Goal: Task Accomplishment & Management: Use online tool/utility

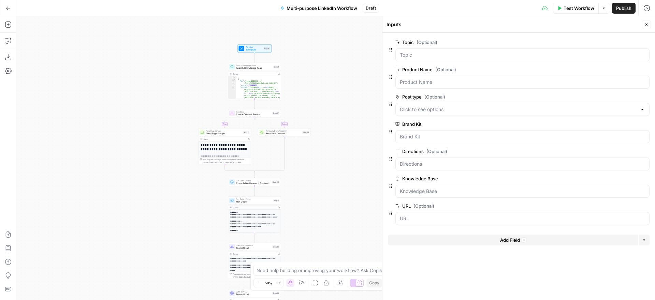
click at [501, 242] on span "Add Field" at bounding box center [510, 240] width 20 height 7
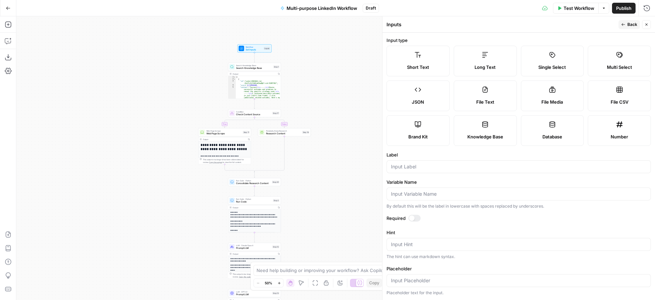
click at [550, 63] on label "Single Select" at bounding box center [552, 61] width 63 height 31
click at [457, 169] on input "Label" at bounding box center [519, 166] width 256 height 7
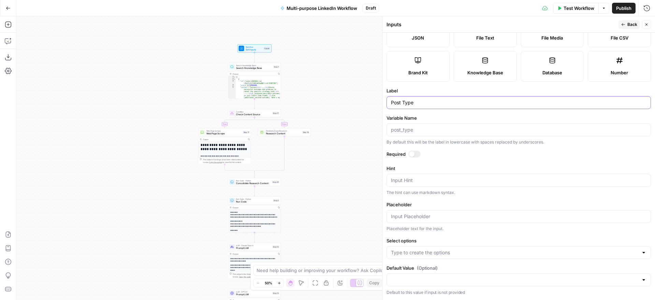
type input "Post Type"
click at [490, 252] on input "Select options" at bounding box center [514, 253] width 247 height 7
click at [429, 253] on input "Select options" at bounding box center [514, 253] width 247 height 7
type input "Promo"
type input "Value"
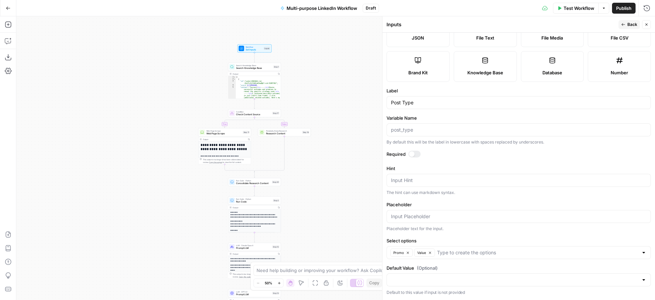
click at [629, 25] on span "Back" at bounding box center [633, 25] width 10 height 6
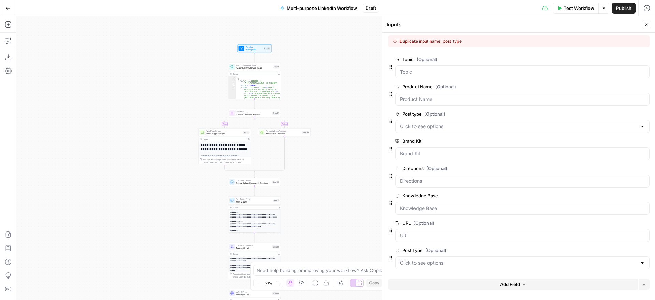
click at [620, 114] on span "edit field" at bounding box center [624, 113] width 15 height 5
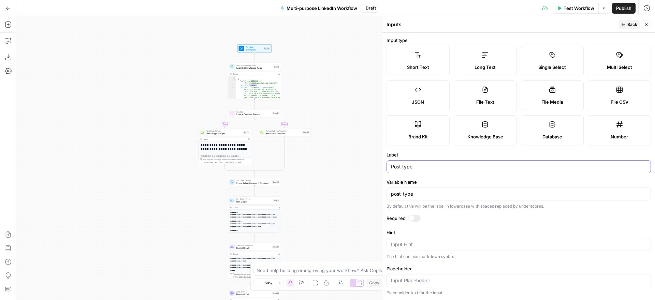
drag, startPoint x: 414, startPoint y: 166, endPoint x: 366, endPoint y: 163, distance: 48.2
click at [366, 163] on body "Alliance New Home Browse Your Data Usage Settings Recent Grids QFO Passage Gene…" at bounding box center [327, 150] width 655 height 300
drag, startPoint x: 419, startPoint y: 168, endPoint x: 386, endPoint y: 166, distance: 32.8
click at [387, 166] on div "Post type" at bounding box center [519, 166] width 265 height 13
type input "Content style"
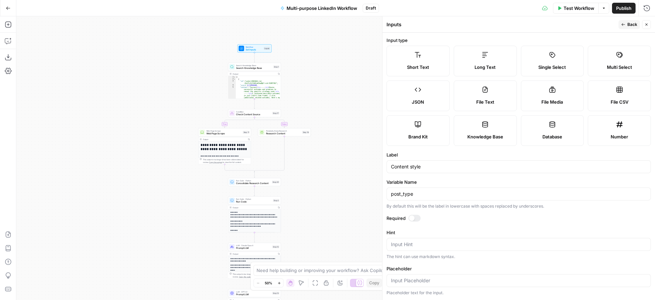
click at [629, 26] on span "Back" at bounding box center [633, 25] width 10 height 6
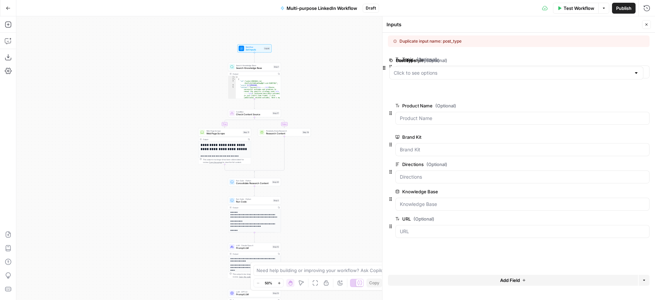
drag, startPoint x: 392, startPoint y: 256, endPoint x: 386, endPoint y: 58, distance: 197.7
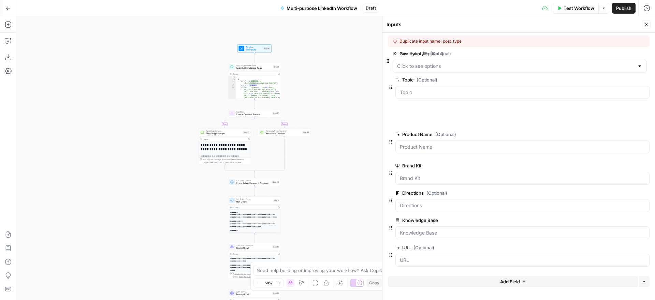
drag, startPoint x: 393, startPoint y: 95, endPoint x: 389, endPoint y: 60, distance: 35.6
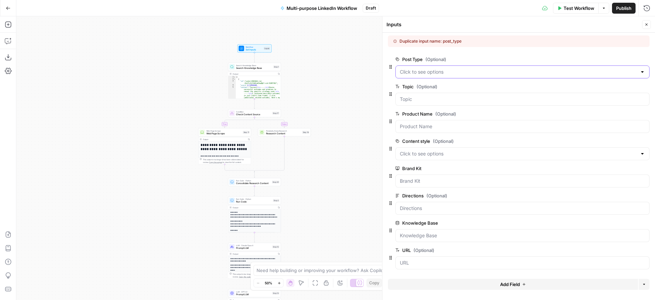
click at [491, 72] on Type "Post Type (Optional)" at bounding box center [518, 72] width 237 height 7
drag, startPoint x: 510, startPoint y: 53, endPoint x: 516, endPoint y: 52, distance: 6.0
click at [510, 53] on div at bounding box center [519, 54] width 262 height 3
click at [646, 25] on icon "button" at bounding box center [647, 25] width 4 height 4
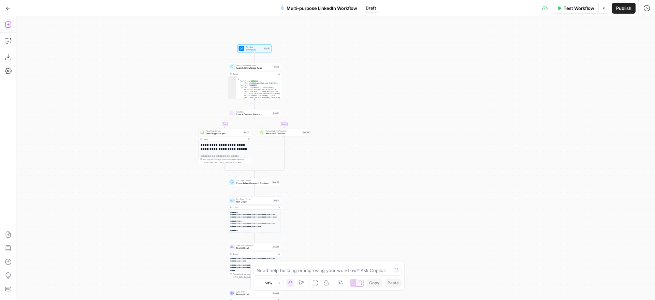
click at [9, 27] on icon "button" at bounding box center [8, 24] width 7 height 7
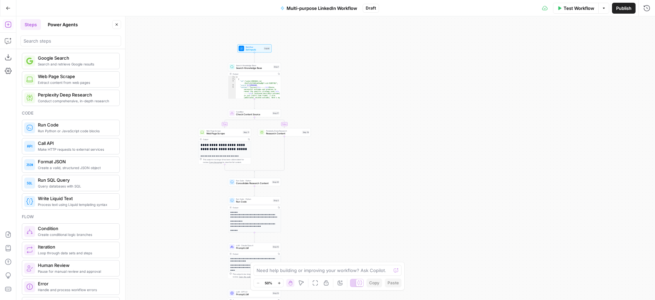
scroll to position [67, 0]
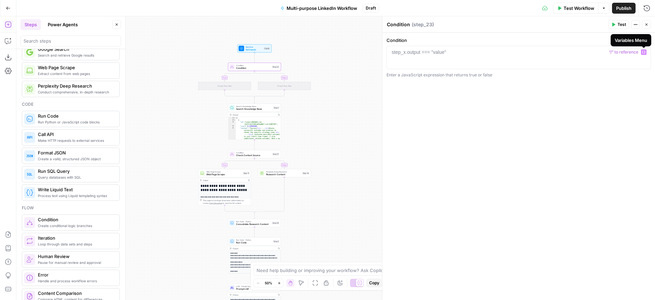
click at [644, 53] on icon "button" at bounding box center [643, 52] width 3 height 3
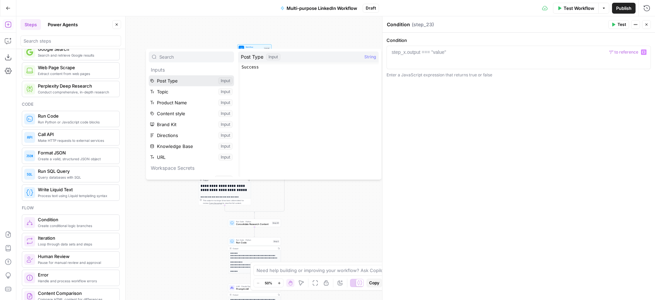
click at [179, 81] on button "Select variable Post Type" at bounding box center [191, 80] width 85 height 11
type textarea "*********"
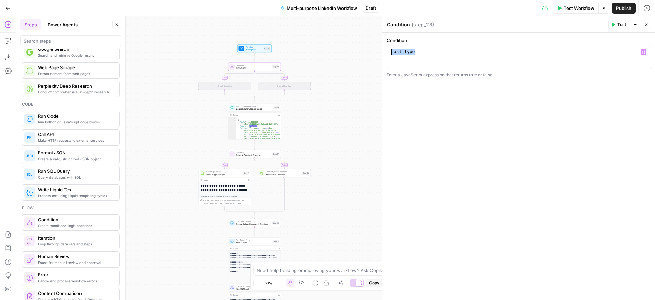
drag, startPoint x: 442, startPoint y: 53, endPoint x: 386, endPoint y: 47, distance: 55.6
click at [387, 47] on div "Condition ********* 1 post_type XXXXXXXXXXXXXXXXXXXXXXXXXXXXXXXXXXXXXXXXXXXXXXX…" at bounding box center [519, 57] width 265 height 41
click at [256, 155] on span "Check Content Source" at bounding box center [253, 155] width 35 height 3
click at [257, 67] on span "Condition" at bounding box center [253, 68] width 34 height 3
click at [117, 22] on button "Close" at bounding box center [116, 24] width 9 height 9
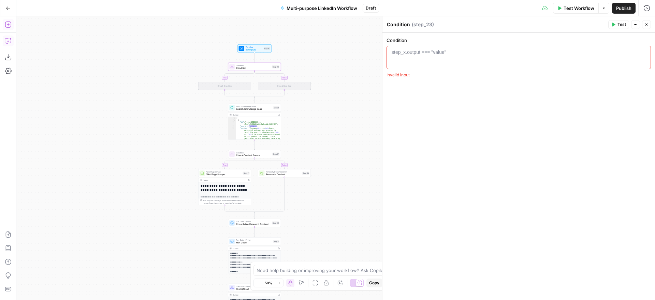
click at [8, 41] on icon "button" at bounding box center [8, 41] width 7 height 7
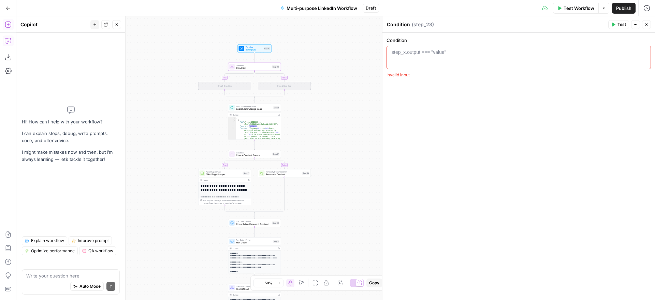
click at [54, 275] on textarea at bounding box center [70, 276] width 89 height 7
drag, startPoint x: 77, startPoint y: 278, endPoint x: 13, endPoint y: 274, distance: 63.6
click at [13, 274] on body "Alliance New Home Browse Your Data Usage Settings Recent Grids QFO Passage Gene…" at bounding box center [327, 150] width 655 height 300
drag, startPoint x: 41, startPoint y: 276, endPoint x: 11, endPoint y: 275, distance: 30.4
click at [11, 275] on body "Alliance New Home Browse Your Data Usage Settings Recent Grids QFO Passage Gene…" at bounding box center [327, 150] width 655 height 300
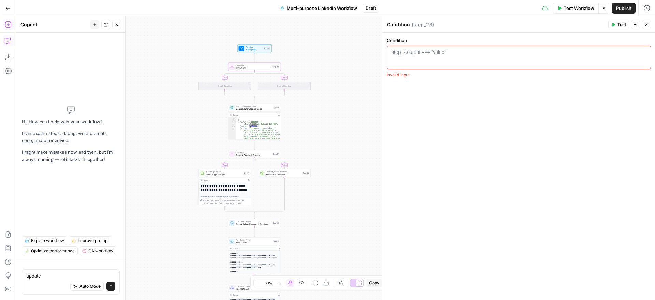
drag, startPoint x: 62, startPoint y: 275, endPoint x: 22, endPoint y: 276, distance: 40.0
click at [22, 276] on div "update update Auto Mode Send" at bounding box center [71, 282] width 98 height 25
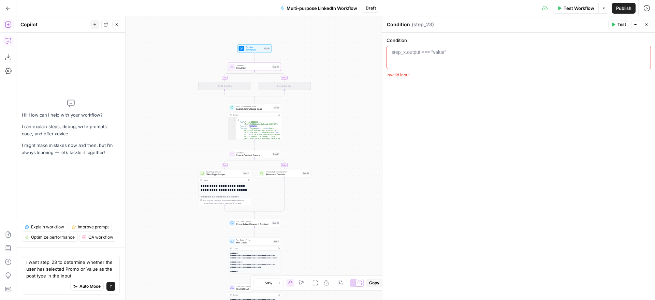
type textarea "I want step_23 to determine whether the user has selected Promo or Value as the…"
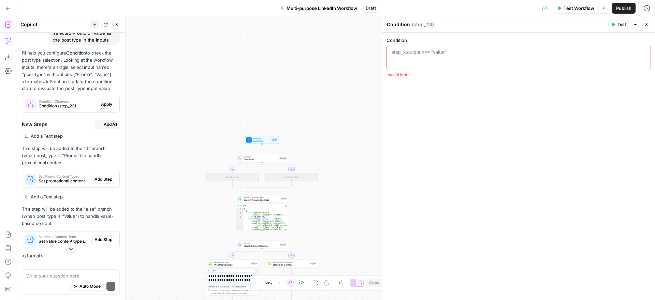
scroll to position [69, 0]
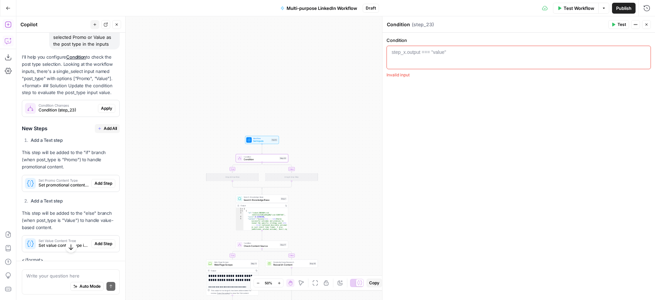
click at [103, 108] on span "Apply" at bounding box center [106, 108] width 11 height 6
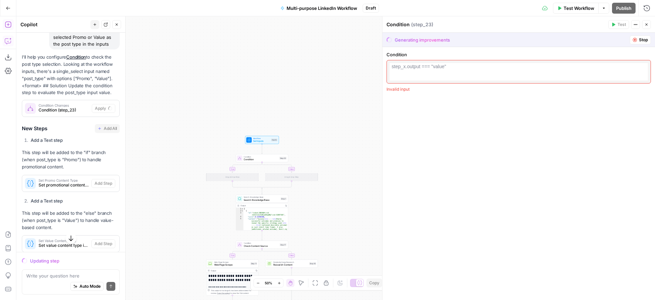
drag, startPoint x: 640, startPoint y: 40, endPoint x: 322, endPoint y: 75, distance: 320.1
click at [640, 40] on span "Stop" at bounding box center [643, 40] width 9 height 6
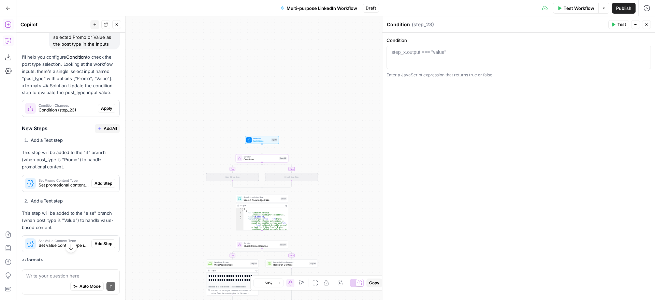
click at [109, 110] on span "Apply" at bounding box center [106, 108] width 11 height 6
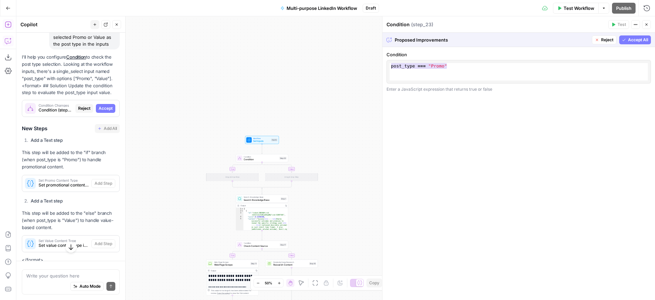
click at [634, 40] on span "Accept All" at bounding box center [638, 40] width 20 height 6
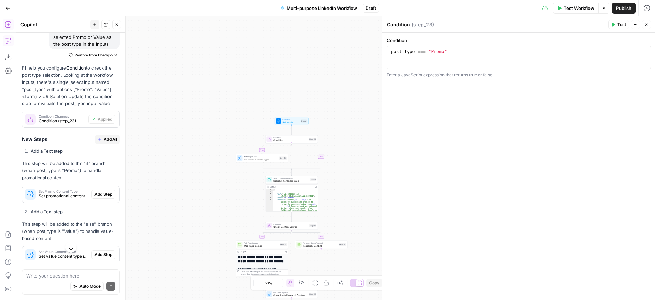
click at [99, 194] on span "Add Step" at bounding box center [104, 194] width 18 height 6
type textarea "Set Promo Content Type"
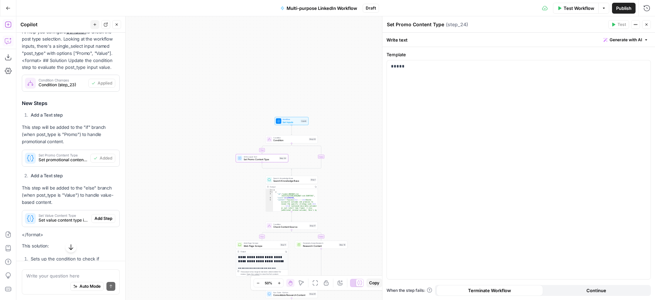
scroll to position [114, 0]
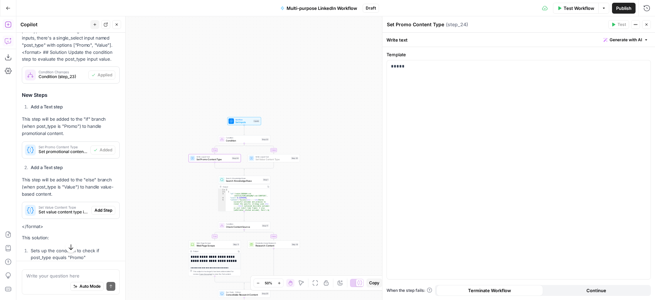
click at [102, 210] on span "Add Step" at bounding box center [104, 211] width 18 height 6
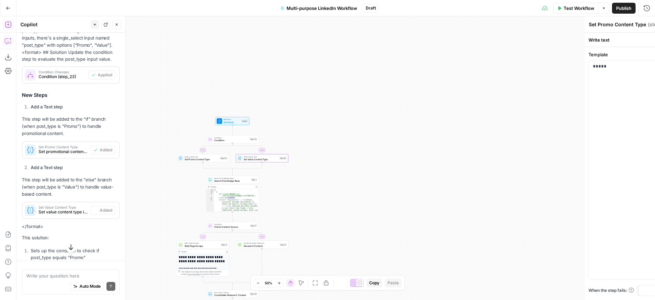
type textarea "Set Value Content Type"
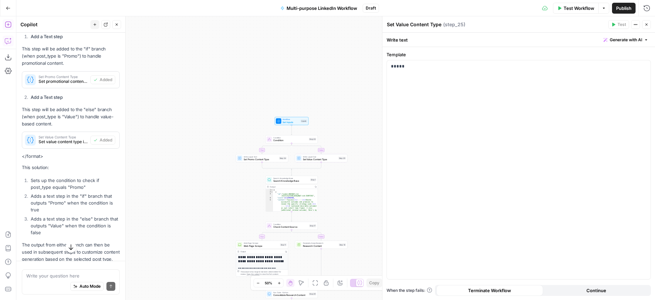
scroll to position [202, 0]
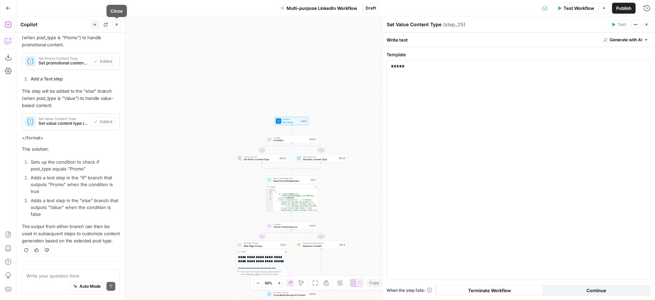
click at [118, 26] on icon "button" at bounding box center [117, 25] width 4 height 4
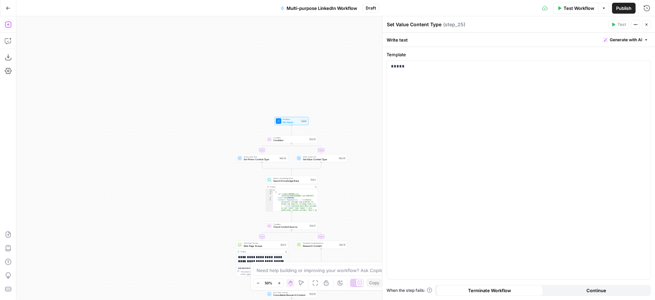
click at [8, 22] on icon "button" at bounding box center [8, 24] width 7 height 7
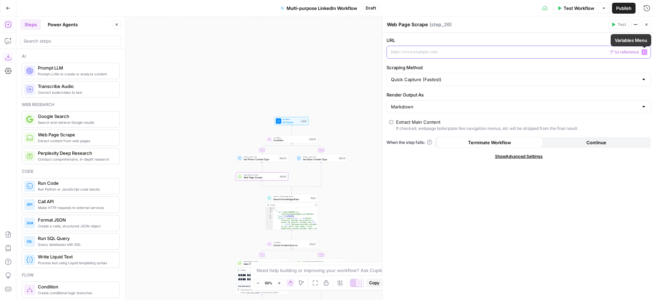
click at [643, 52] on icon "button" at bounding box center [644, 52] width 3 height 3
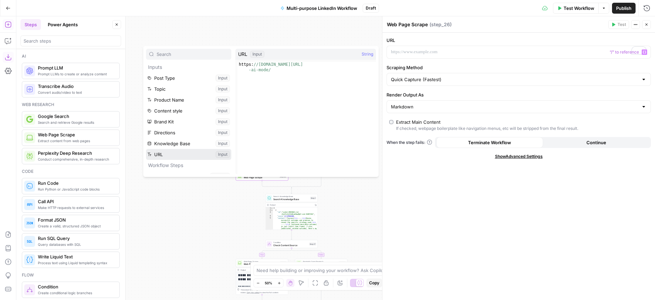
click at [177, 153] on button "Select variable URL" at bounding box center [188, 154] width 85 height 11
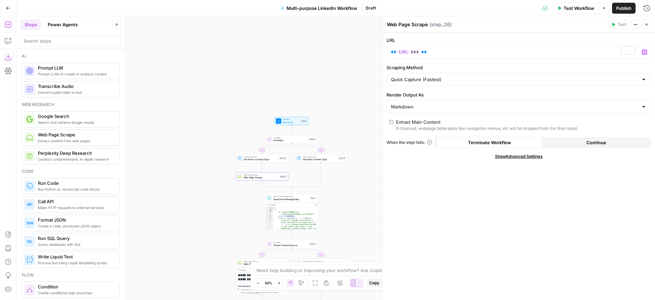
click at [501, 179] on div "URL ** *** ** Variables Menu Scraping Method Quick Capture (Fastest) Render Out…" at bounding box center [519, 167] width 273 height 268
click at [464, 107] on input "Render Output As" at bounding box center [514, 106] width 247 height 7
click at [447, 130] on span "HTML" at bounding box center [518, 133] width 250 height 7
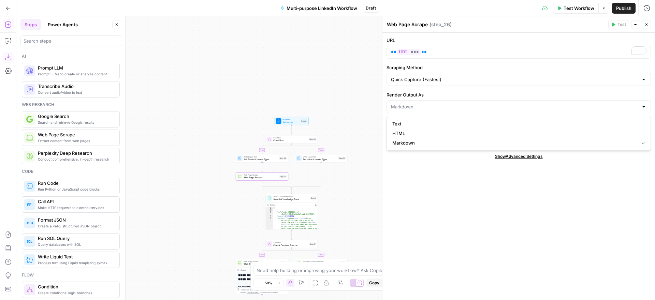
type input "HTML"
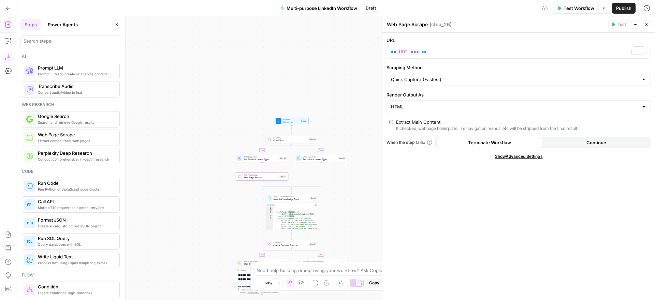
click at [458, 187] on div "URL ** *** ** Scraping Method Quick Capture (Fastest) Render Output As HTML Ext…" at bounding box center [519, 167] width 273 height 268
click at [646, 25] on icon "button" at bounding box center [647, 25] width 4 height 4
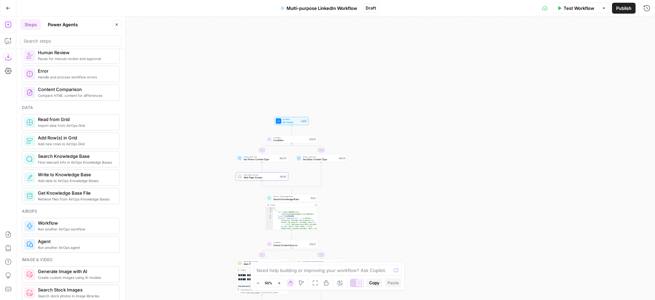
scroll to position [281, 0]
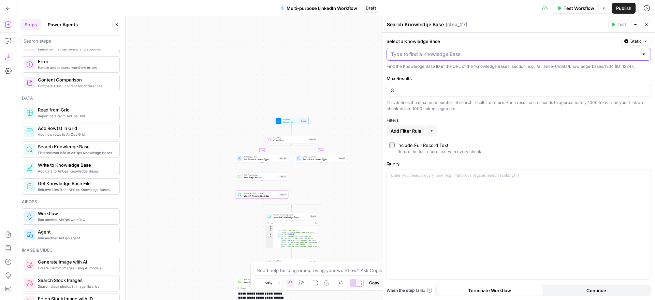
click at [465, 55] on input "Select a Knowledge Base" at bounding box center [514, 54] width 247 height 7
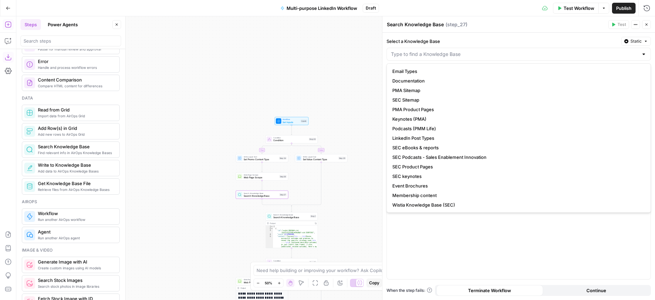
click at [522, 37] on div "Select a Knowledge Base Static" at bounding box center [519, 41] width 265 height 9
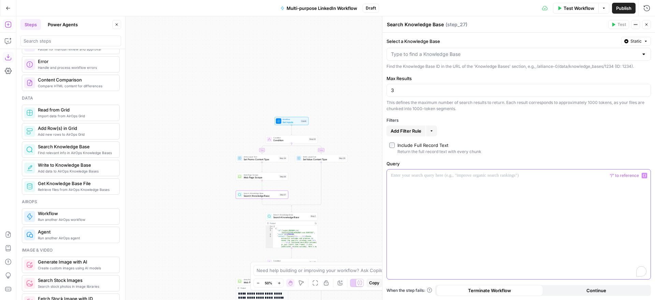
click at [582, 216] on div "To enrich screen reader interactions, please activate Accessibility in Grammarl…" at bounding box center [519, 225] width 264 height 110
click at [586, 165] on label "Query" at bounding box center [519, 163] width 265 height 7
click at [619, 55] on input "Select a Knowledge Base" at bounding box center [514, 54] width 247 height 7
click at [593, 38] on label "Select a Knowledge Base" at bounding box center [503, 41] width 232 height 7
click at [593, 51] on input "Select a Knowledge Base" at bounding box center [514, 54] width 247 height 7
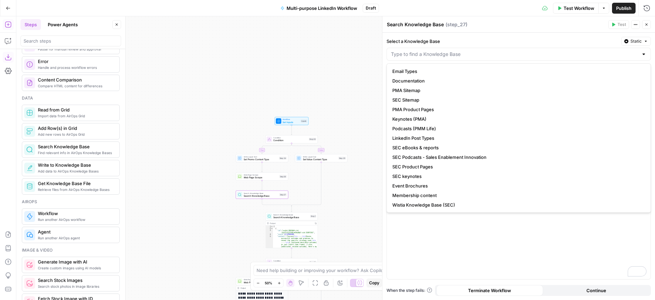
click at [646, 40] on icon "button" at bounding box center [646, 41] width 4 height 4
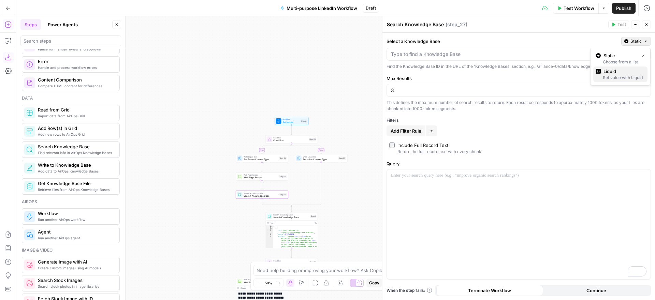
click at [615, 76] on div "Set value with Liquid" at bounding box center [620, 78] width 49 height 6
click at [646, 56] on icon "button" at bounding box center [644, 54] width 3 height 3
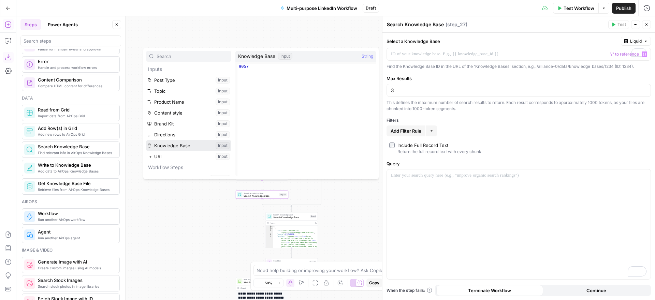
click at [172, 142] on button "Select variable Knowledge Base" at bounding box center [188, 145] width 85 height 11
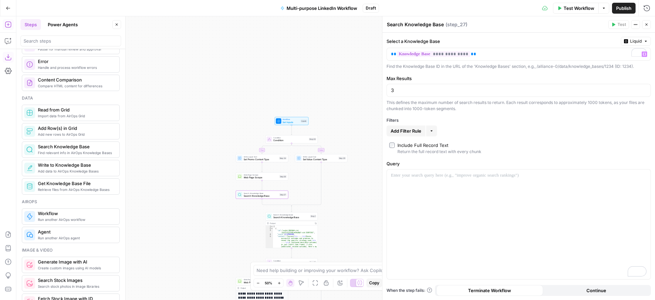
click at [475, 75] on label "Max Results" at bounding box center [519, 78] width 265 height 7
click at [475, 87] on input "3" at bounding box center [519, 90] width 256 height 7
click at [643, 175] on icon "button" at bounding box center [644, 175] width 3 height 3
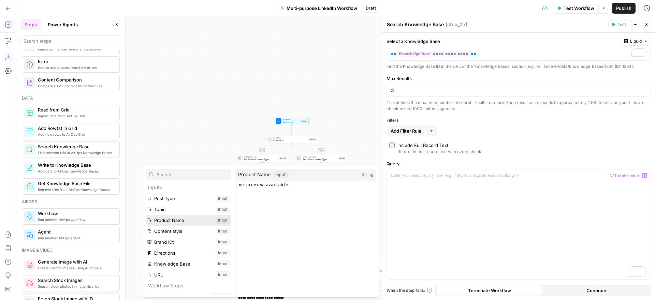
click at [180, 220] on button "Select variable Product Name" at bounding box center [188, 220] width 85 height 11
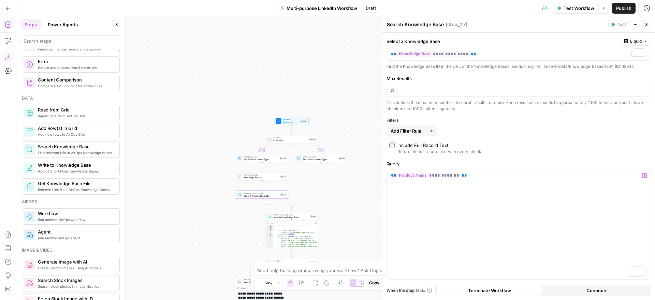
click at [560, 151] on label "Include Full Record Text Return the full record text with every chunk" at bounding box center [518, 148] width 259 height 13
click at [544, 150] on label "Include Full Record Text Return the full record text with every chunk" at bounding box center [518, 148] width 259 height 13
click at [647, 24] on icon "button" at bounding box center [647, 25] width 4 height 4
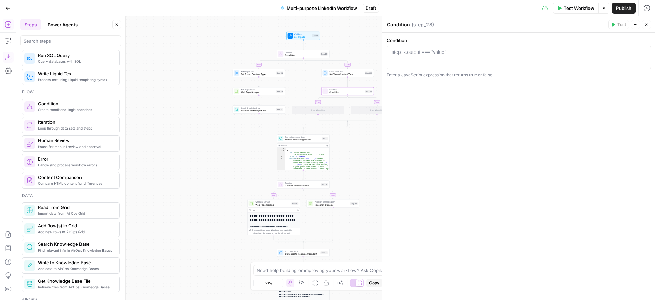
scroll to position [0, 0]
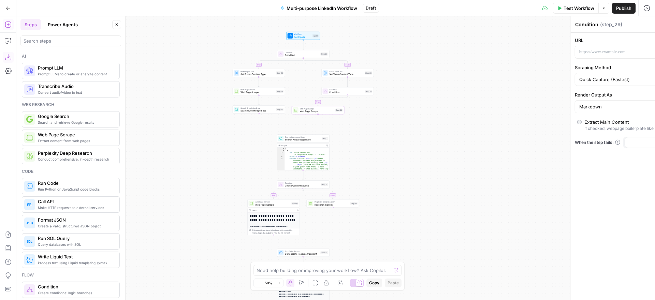
type textarea "Web Page Scrape"
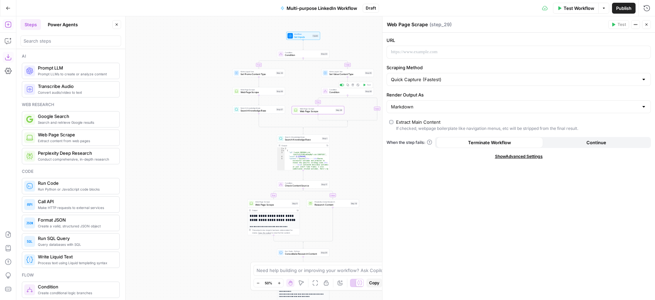
click at [353, 93] on span "Condition" at bounding box center [346, 92] width 34 height 3
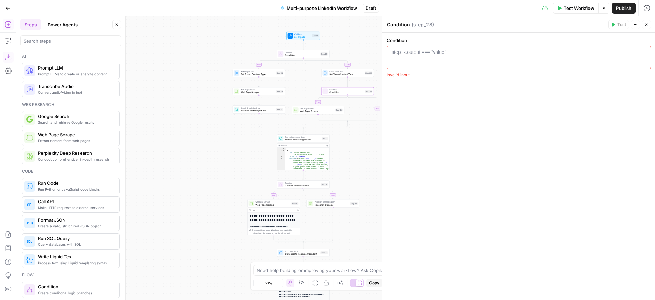
click at [116, 24] on icon "button" at bounding box center [117, 25] width 4 height 4
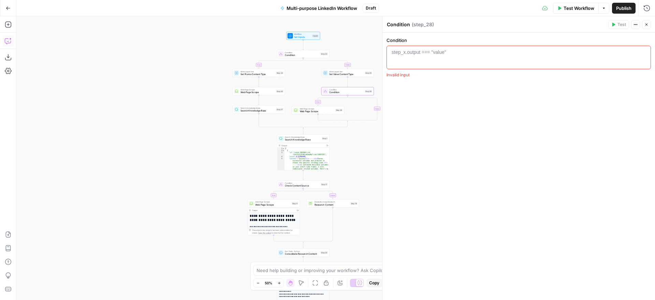
click at [10, 40] on icon "button" at bounding box center [8, 41] width 7 height 7
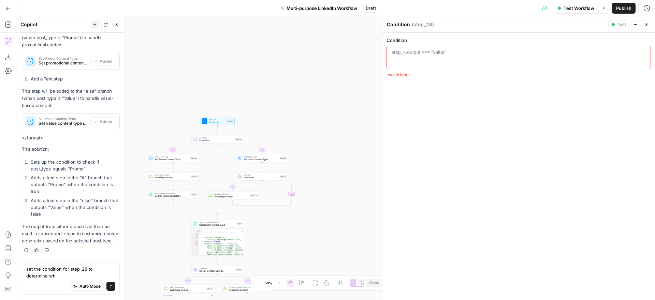
scroll to position [209, 0]
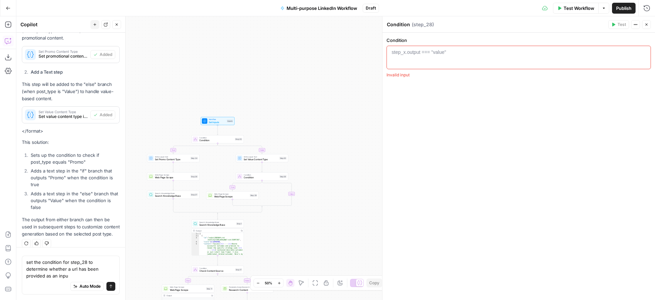
type textarea "set the condition for step_28 to determine whether a url has been provided as a…"
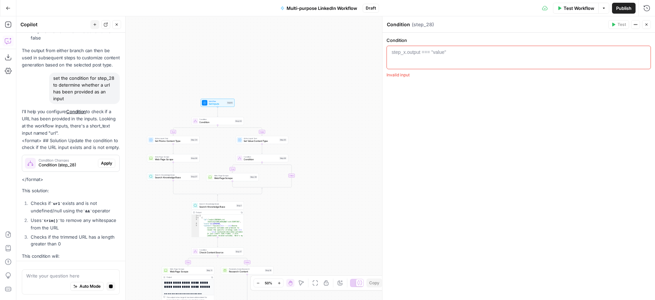
scroll to position [365, 0]
click at [110, 163] on span "Apply" at bounding box center [106, 164] width 11 height 6
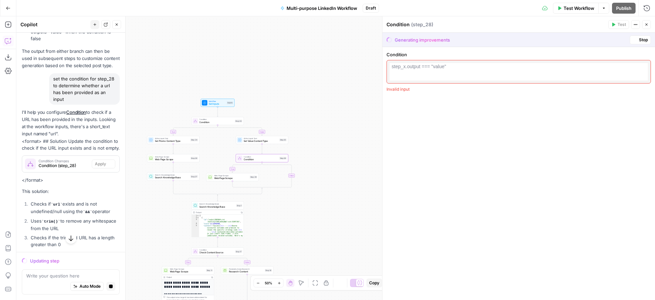
scroll to position [367, 0]
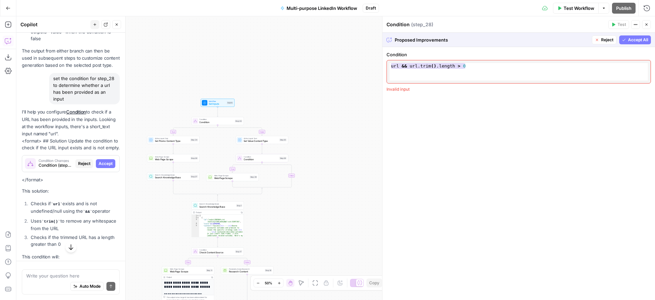
click at [631, 41] on span "Accept All" at bounding box center [638, 40] width 20 height 6
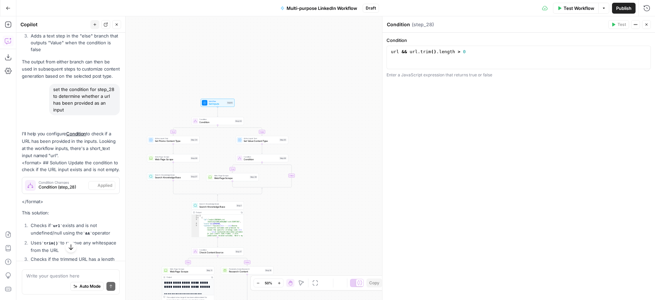
scroll to position [378, 0]
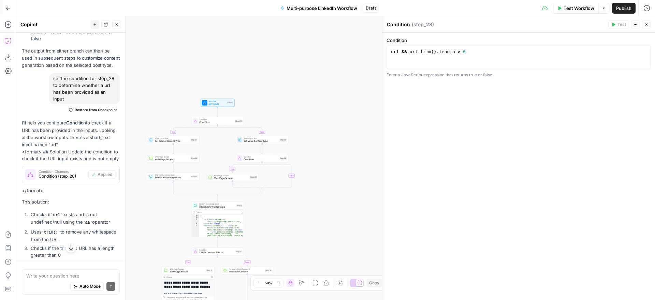
click at [116, 25] on icon "button" at bounding box center [117, 25] width 2 height 2
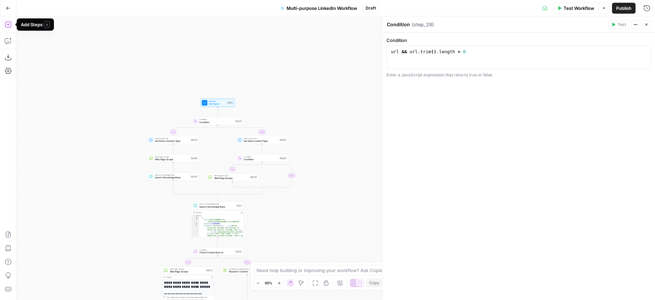
click at [8, 24] on icon "button" at bounding box center [8, 25] width 6 height 6
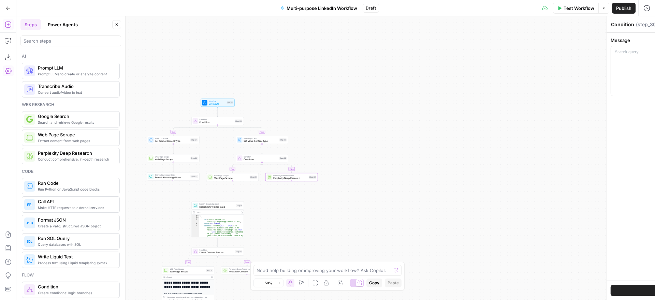
type textarea "Perplexity Deep Research"
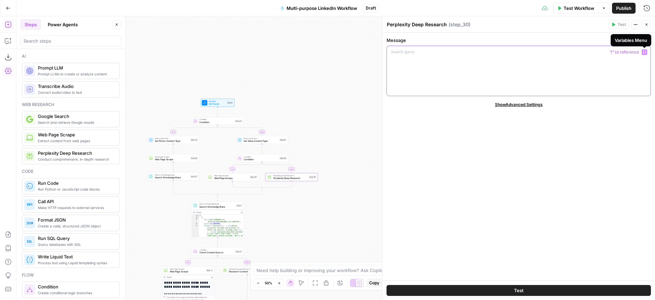
click at [643, 52] on icon "button" at bounding box center [644, 52] width 3 height 3
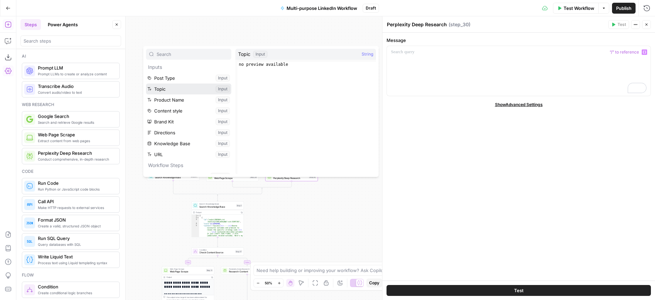
click at [169, 89] on button "Select variable Topic" at bounding box center [188, 89] width 85 height 11
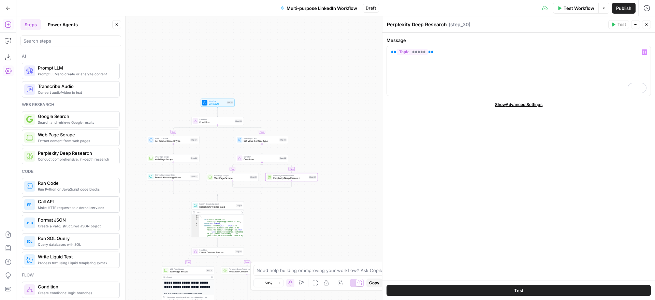
click at [242, 179] on span "Web Page Scrape" at bounding box center [231, 178] width 34 height 3
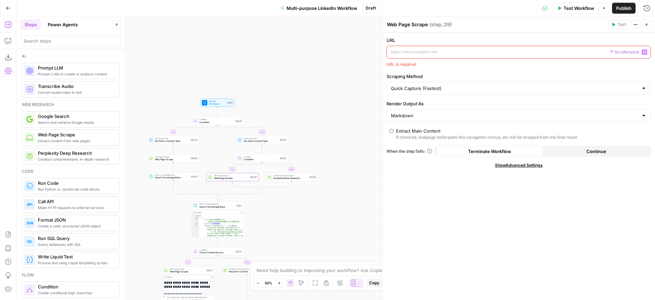
click at [645, 51] on icon "button" at bounding box center [644, 52] width 3 height 3
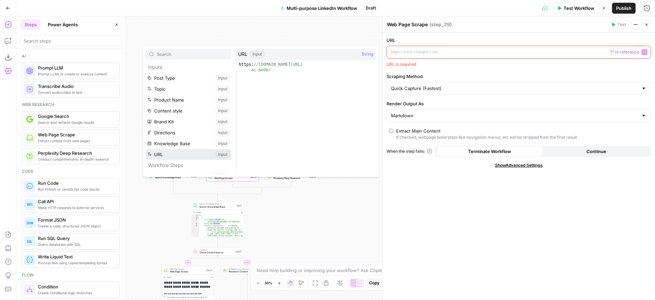
click at [169, 155] on button "Select variable URL" at bounding box center [188, 154] width 85 height 11
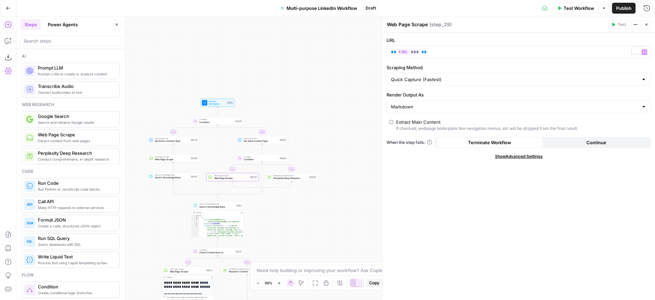
click at [647, 25] on icon "button" at bounding box center [647, 25] width 4 height 4
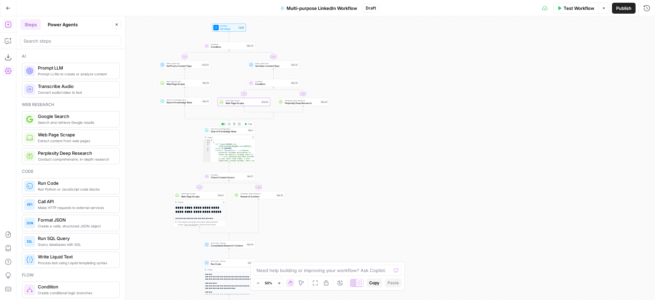
click at [241, 132] on span "Search Knowledge Base" at bounding box center [228, 131] width 35 height 3
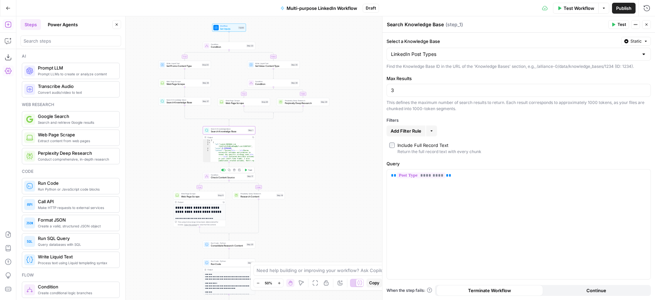
click at [232, 177] on span "Check Content Source" at bounding box center [228, 177] width 34 height 3
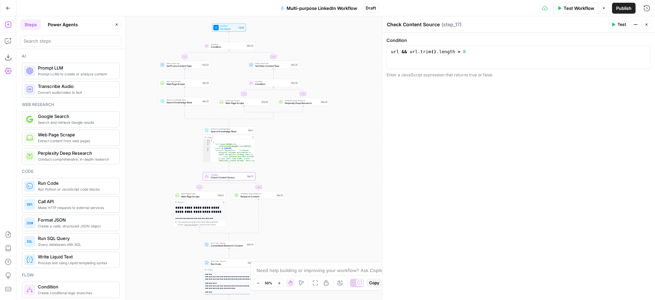
click at [650, 25] on button "Close" at bounding box center [646, 24] width 9 height 9
click at [234, 170] on icon "button" at bounding box center [234, 170] width 3 height 3
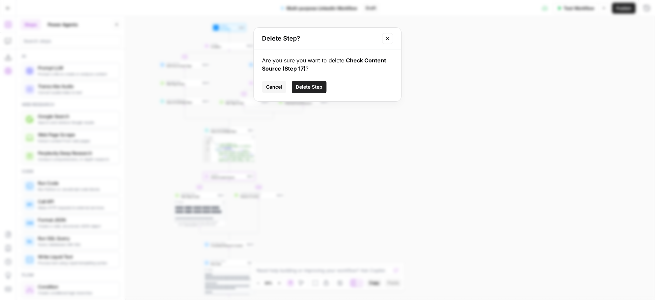
click at [307, 85] on span "Delete Step" at bounding box center [309, 87] width 27 height 7
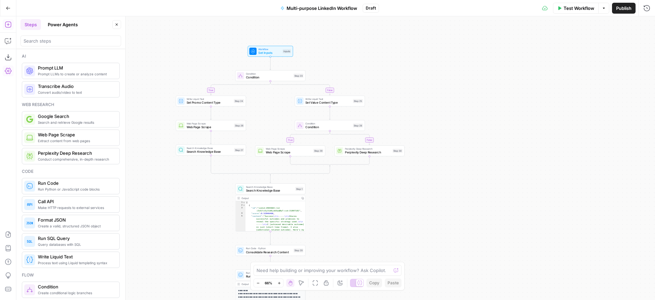
drag, startPoint x: 392, startPoint y: 143, endPoint x: 487, endPoint y: 184, distance: 103.4
click at [487, 184] on div "true false true false Workflow Set Inputs Inputs Condition Condition Step 23 Wr…" at bounding box center [335, 158] width 639 height 284
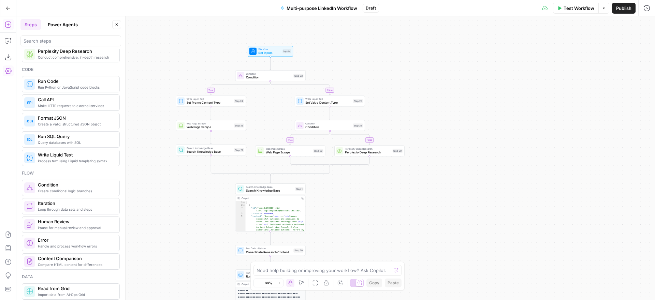
scroll to position [110, 0]
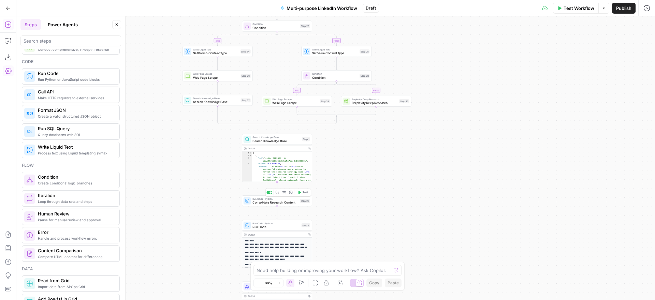
click at [283, 202] on span "Consolidate Research Content" at bounding box center [276, 202] width 46 height 4
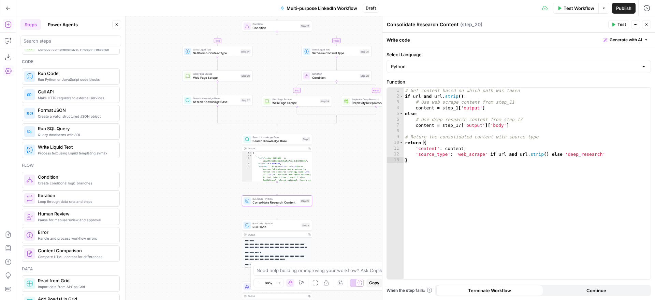
click at [116, 23] on icon "button" at bounding box center [117, 25] width 4 height 4
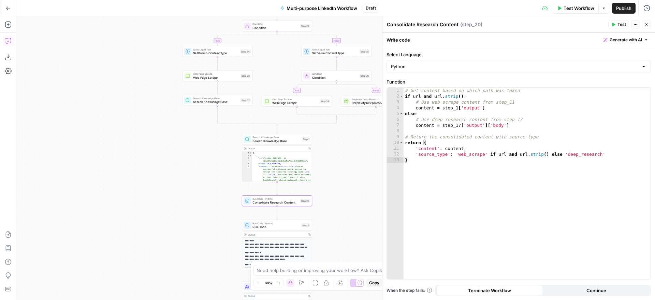
click at [8, 40] on icon "button" at bounding box center [8, 41] width 7 height 7
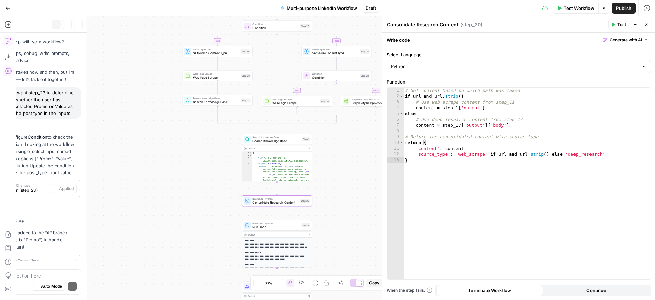
scroll to position [481, 0]
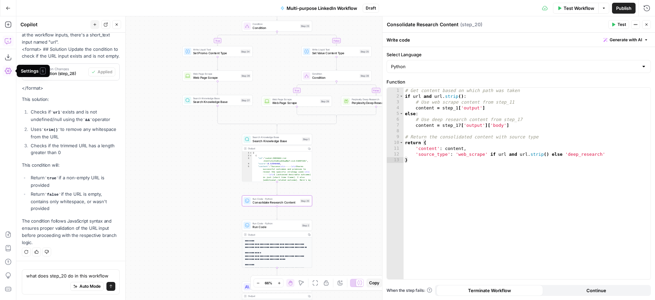
type textarea "what does step_20 do in this workflow?"
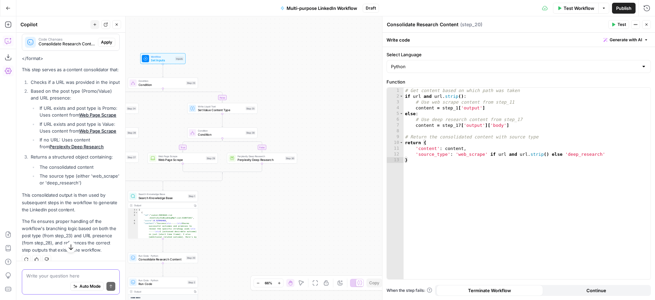
scroll to position [862, 0]
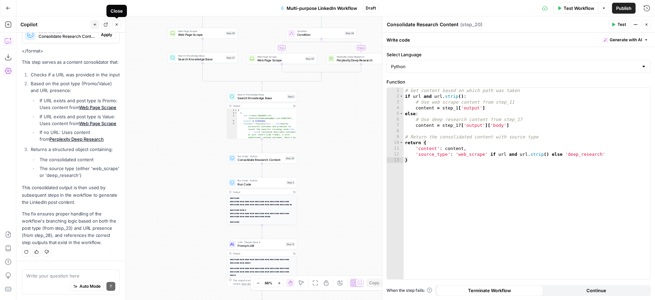
click at [118, 25] on icon "button" at bounding box center [117, 25] width 4 height 4
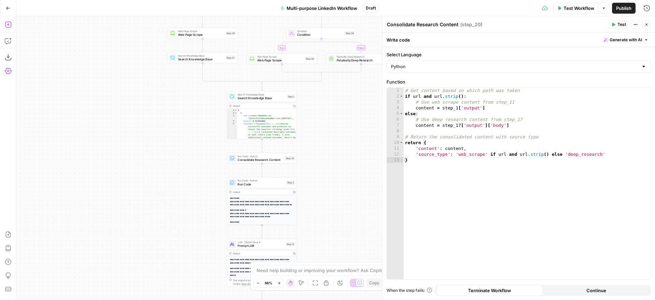
click at [8, 24] on icon "button" at bounding box center [8, 24] width 7 height 7
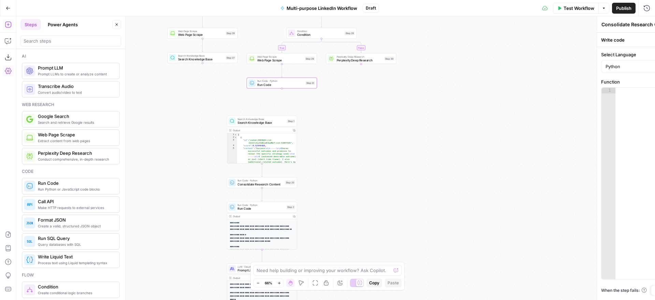
type textarea "Run Code"
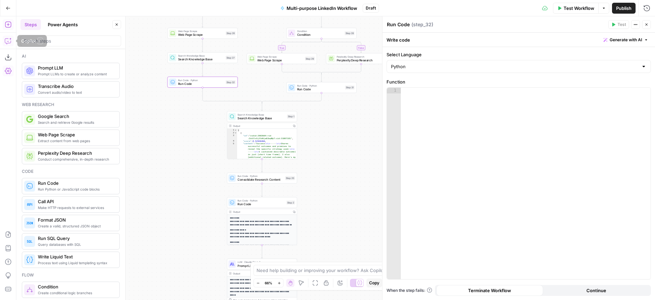
click at [8, 39] on icon "button" at bounding box center [8, 41] width 7 height 7
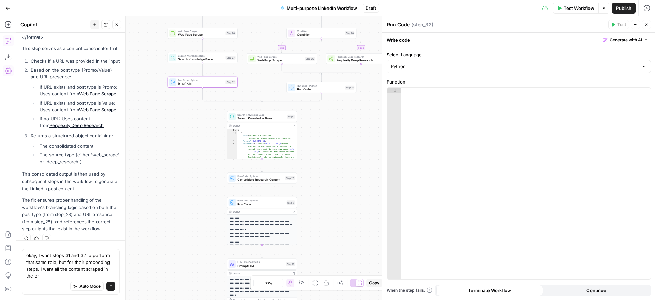
scroll to position [893, 0]
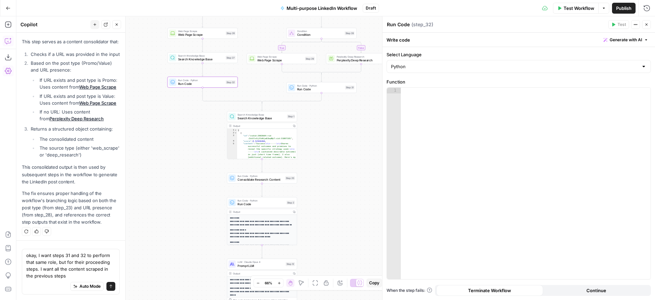
click at [102, 268] on textarea "okay, I want steps 31 and 32 to perform that same role, but for their proceedin…" at bounding box center [70, 265] width 89 height 27
click at [101, 276] on textarea "okay, I want steps 31 and 32 to perform that same role, but for their proceedin…" at bounding box center [70, 265] width 89 height 27
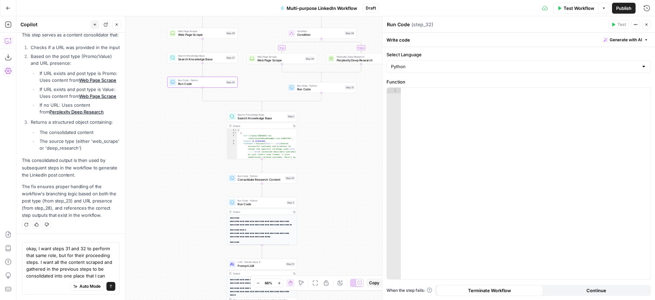
scroll to position [907, 0]
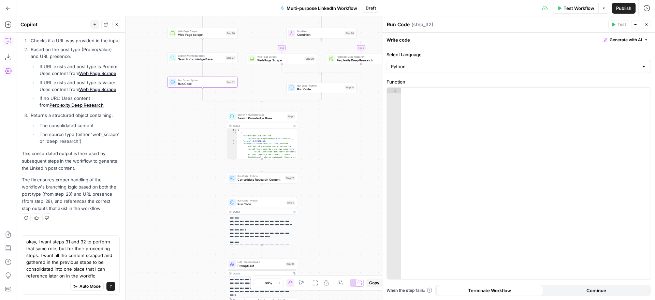
type textarea "okay, I want steps 31 and 32 to perform that same role, but for their proceedin…"
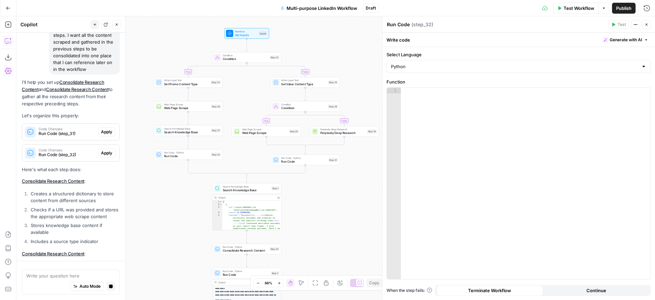
scroll to position [1082, 0]
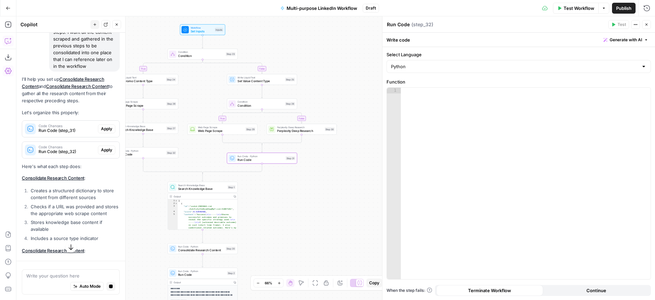
click at [109, 128] on span "Apply" at bounding box center [106, 129] width 11 height 6
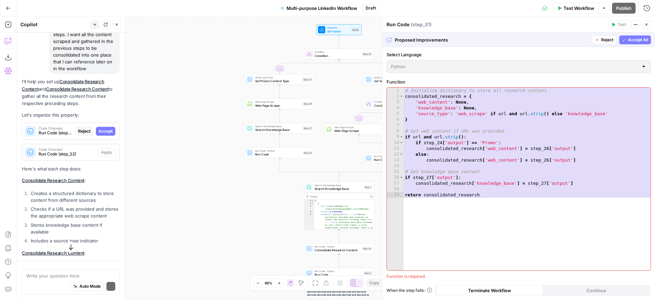
scroll to position [1084, 0]
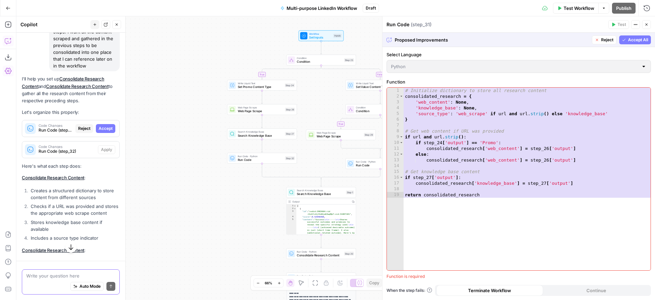
click at [65, 275] on textarea at bounding box center [70, 276] width 89 height 7
type textarea "it looks the code generated for step_31 should be for step_32 instead (it refer…"
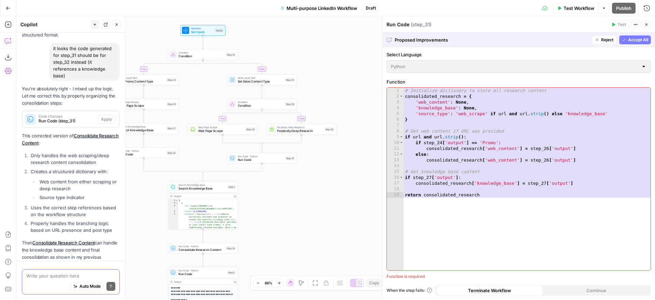
scroll to position [1476, 0]
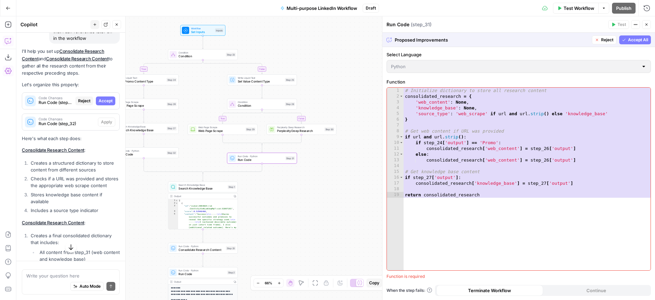
click at [81, 98] on span "Reject" at bounding box center [84, 101] width 12 height 6
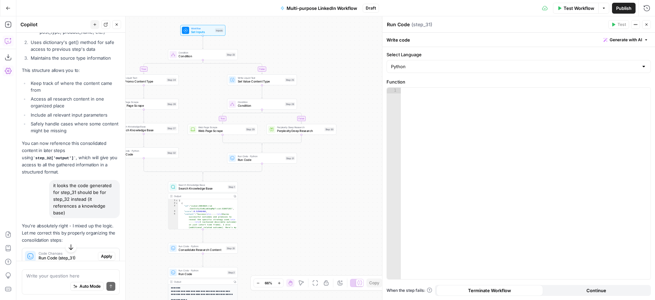
scroll to position [1456, 0]
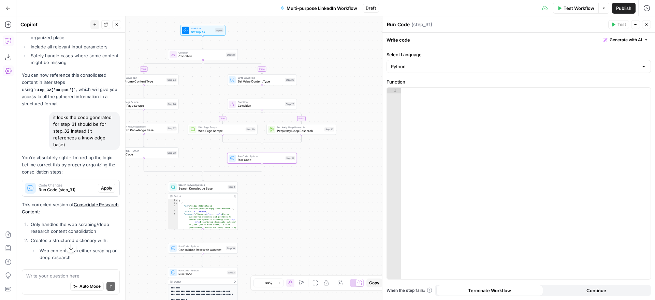
click at [105, 185] on span "Apply" at bounding box center [106, 188] width 11 height 6
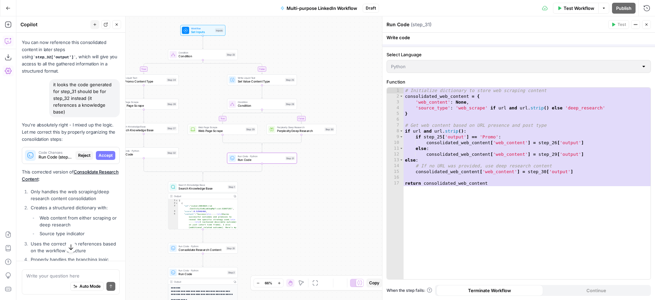
scroll to position [1424, 0]
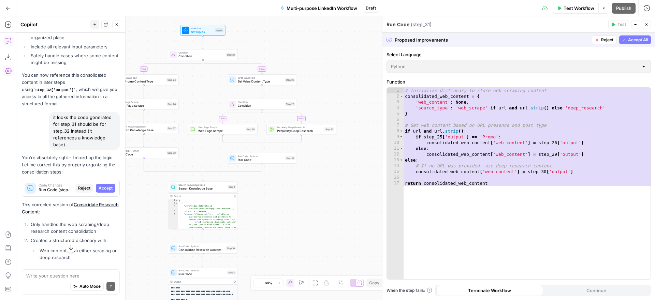
click at [625, 39] on icon "button" at bounding box center [624, 40] width 3 height 2
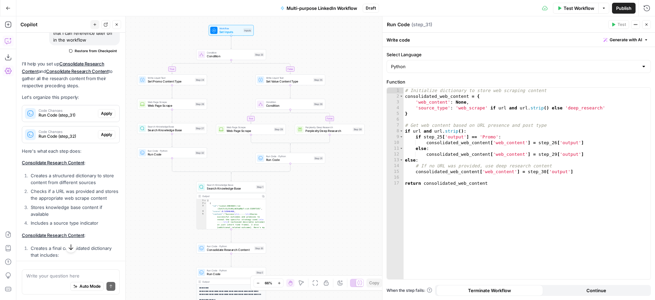
scroll to position [1101, 0]
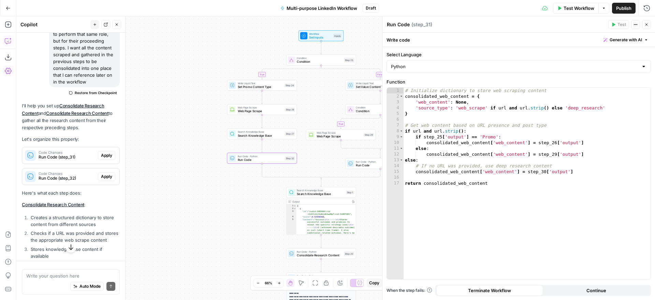
click at [107, 175] on span "Apply" at bounding box center [106, 177] width 11 height 6
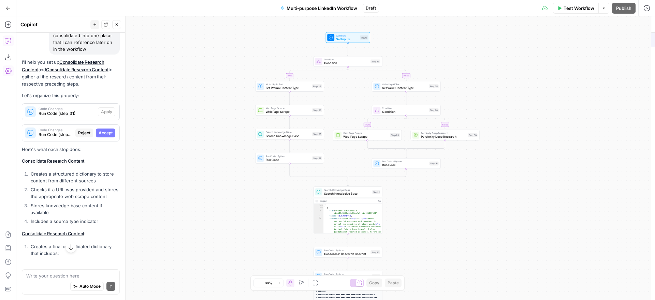
scroll to position [1068, 0]
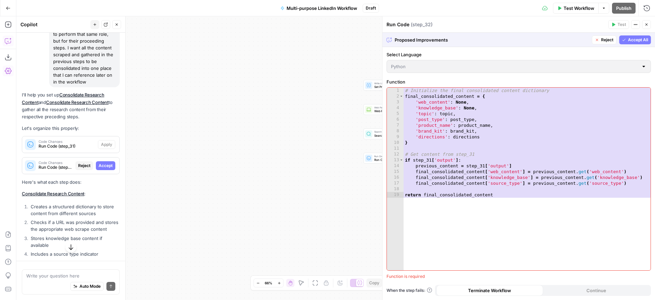
click at [605, 40] on span "Reject" at bounding box center [607, 40] width 12 height 6
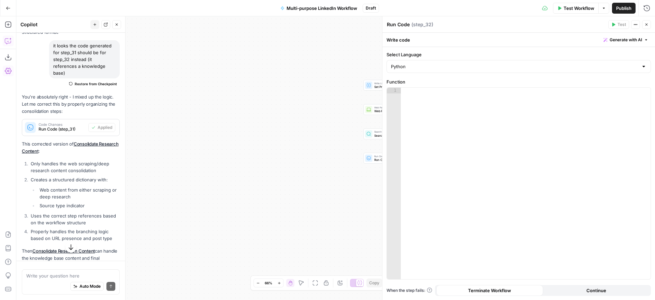
scroll to position [1588, 0]
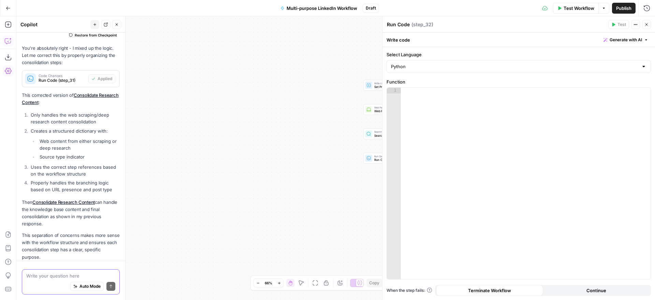
click at [71, 277] on textarea at bounding box center [70, 276] width 89 height 7
type textarea "now create the code for step_32"
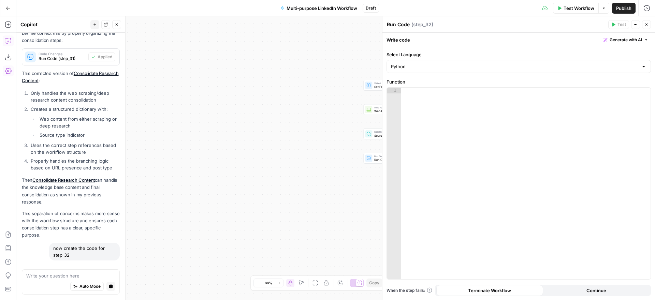
click at [647, 23] on icon "button" at bounding box center [647, 25] width 4 height 4
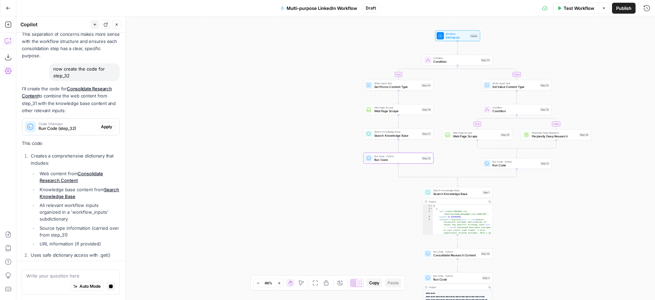
scroll to position [1715, 0]
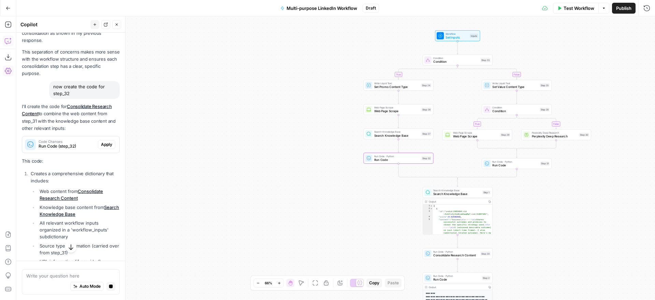
click at [106, 142] on span "Apply" at bounding box center [106, 145] width 11 height 6
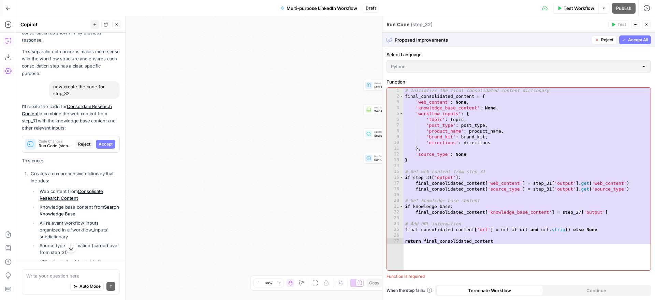
click at [630, 39] on span "Accept All" at bounding box center [638, 40] width 20 height 6
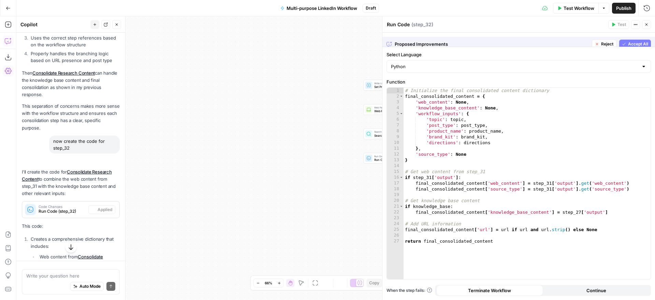
scroll to position [1772, 0]
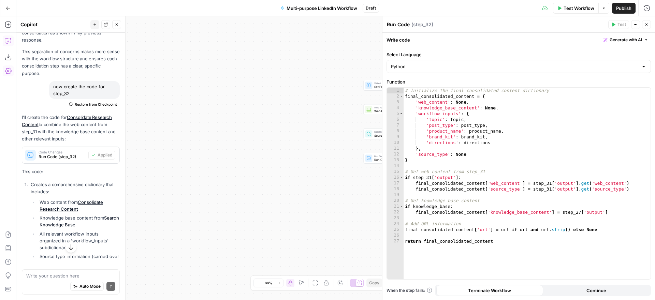
click at [646, 24] on icon "button" at bounding box center [647, 25] width 4 height 4
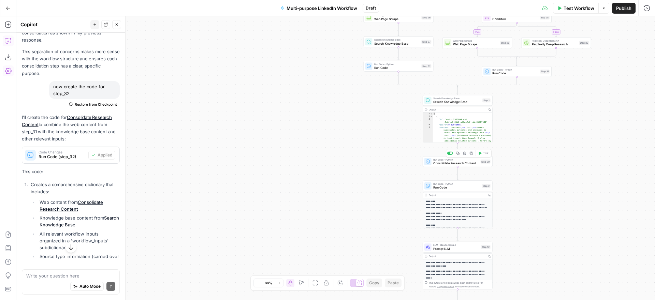
click at [465, 154] on icon "button" at bounding box center [465, 154] width 4 height 4
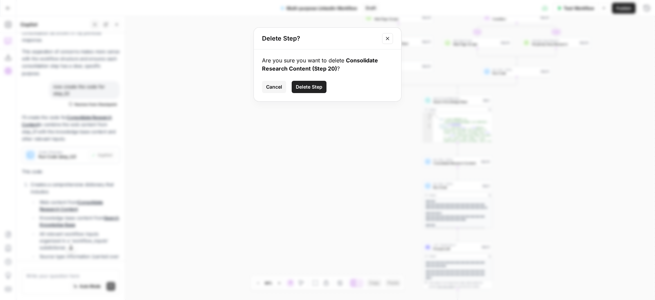
click at [309, 87] on span "Delete Step" at bounding box center [309, 87] width 27 height 7
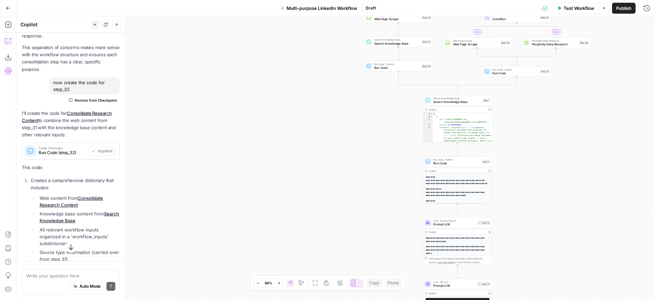
scroll to position [1768, 0]
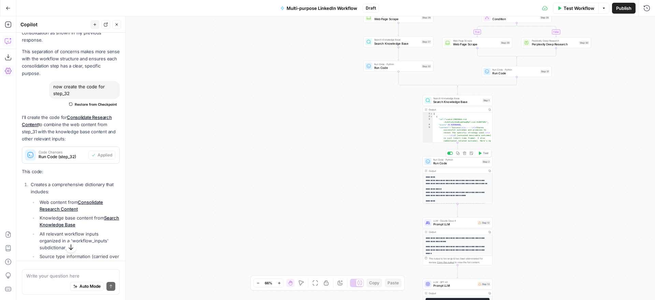
click at [468, 161] on span "Run Code" at bounding box center [456, 163] width 47 height 4
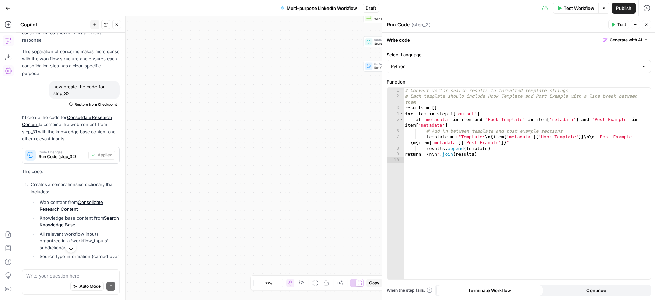
click at [117, 24] on icon "button" at bounding box center [117, 25] width 2 height 2
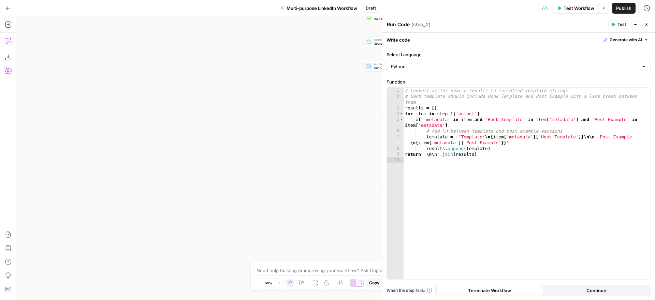
click at [12, 38] on button "Copilot" at bounding box center [8, 40] width 11 height 11
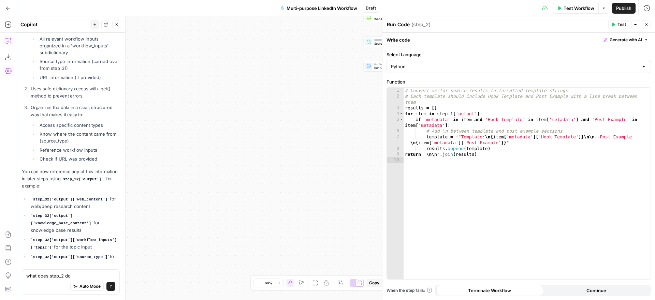
type textarea "what does step_2 do?"
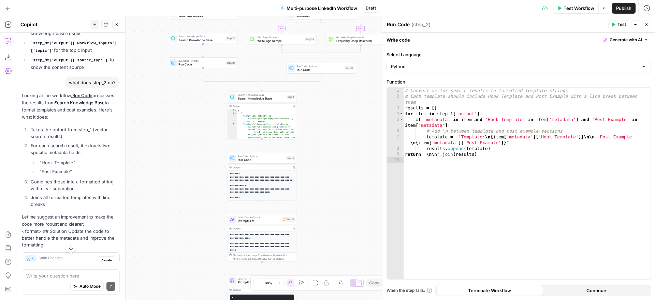
scroll to position [2125, 0]
